Goal: Task Accomplishment & Management: Manage account settings

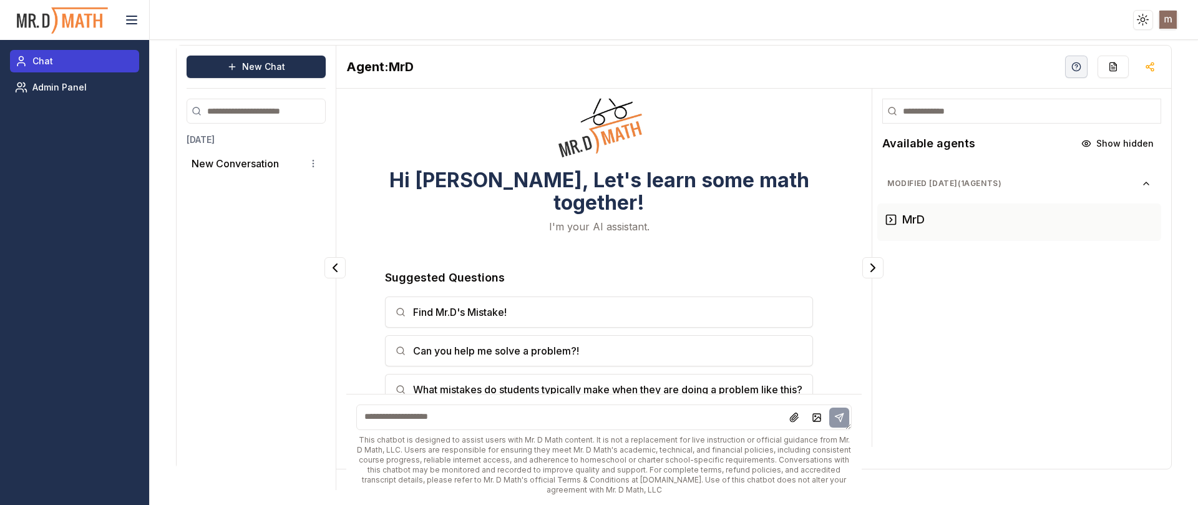
click at [36, 69] on link "Chat" at bounding box center [74, 61] width 129 height 22
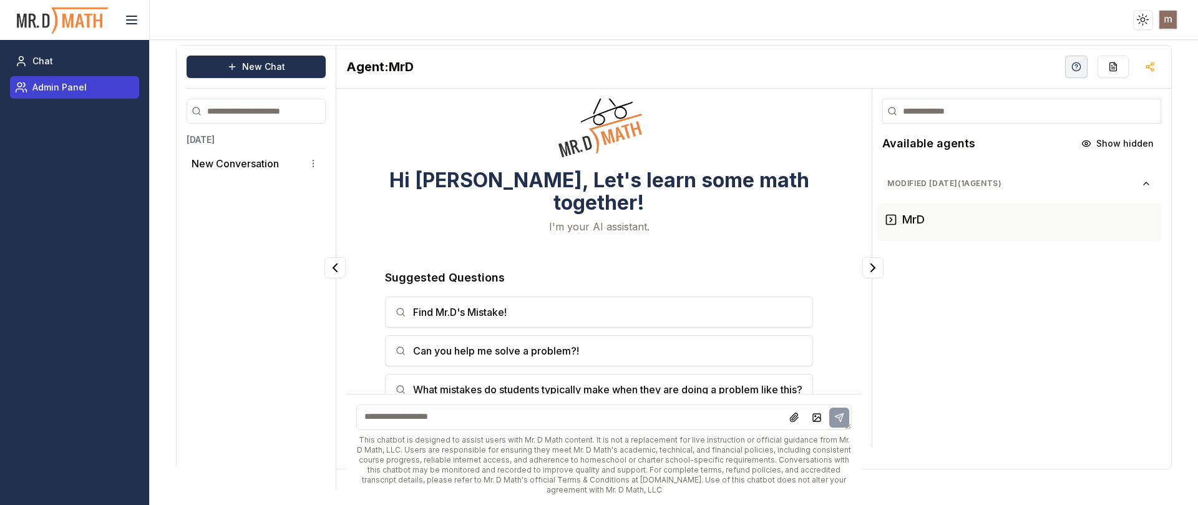
click at [50, 91] on span "Admin Panel" at bounding box center [59, 87] width 54 height 12
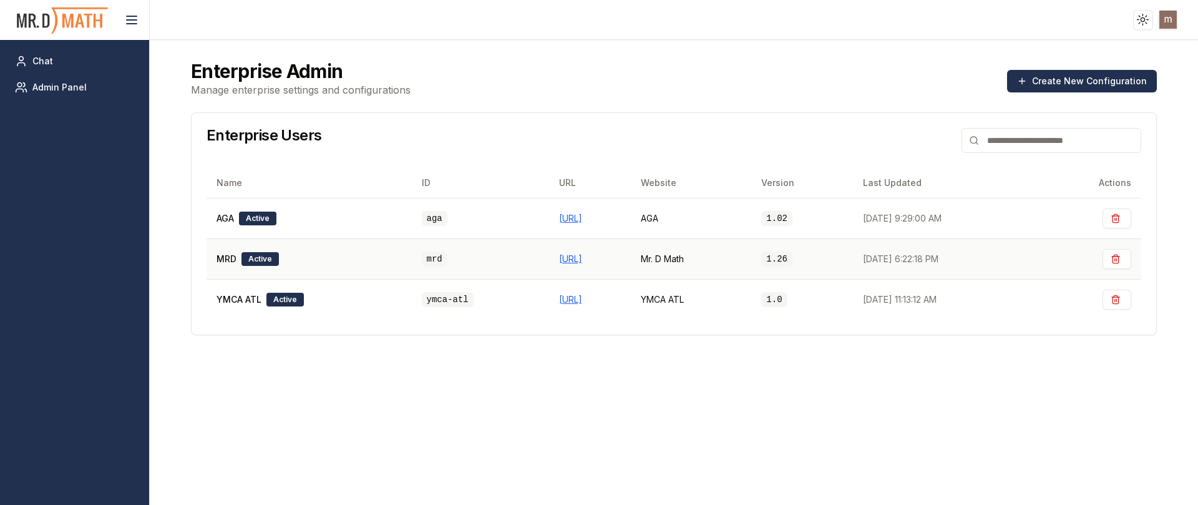
click at [311, 259] on div "MRD Active" at bounding box center [309, 259] width 185 height 14
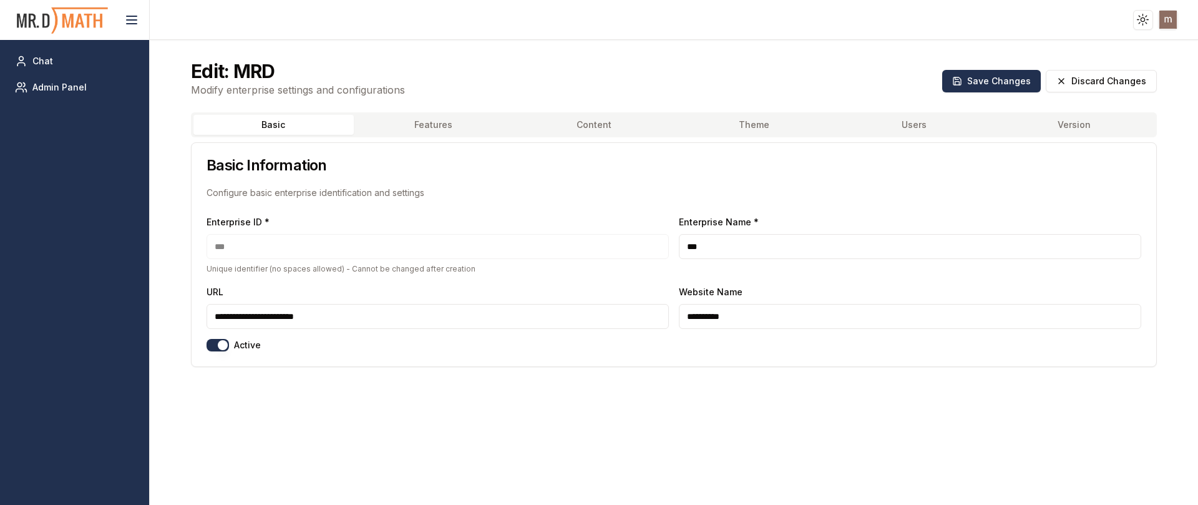
click at [406, 116] on button "Features" at bounding box center [434, 125] width 160 height 20
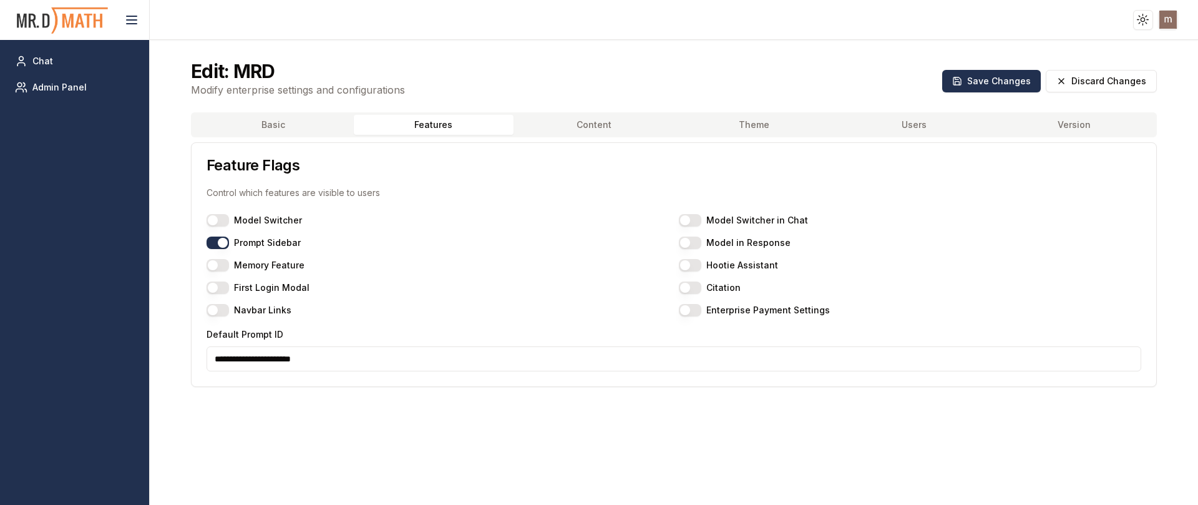
click at [242, 315] on label "Navbar Links" at bounding box center [262, 310] width 57 height 9
click at [229, 315] on button "Navbar Links" at bounding box center [218, 310] width 22 height 12
click at [980, 83] on button "Save Changes" at bounding box center [992, 81] width 99 height 22
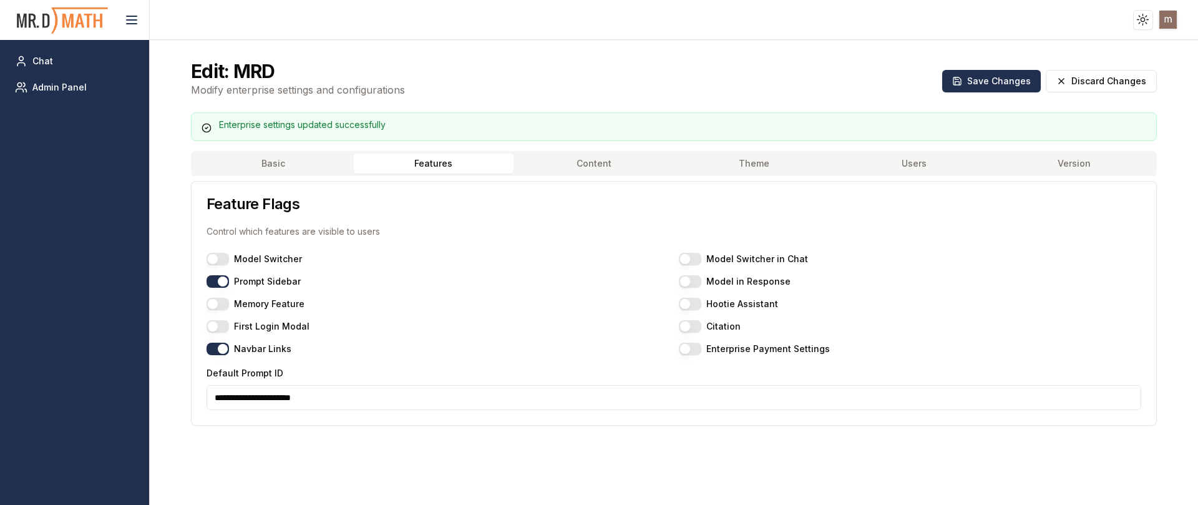
click at [65, 21] on img at bounding box center [63, 20] width 94 height 33
